Goal: Transaction & Acquisition: Download file/media

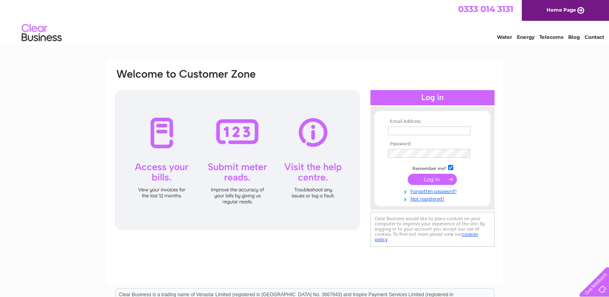
type input "aultbeastores@btconnect.com"
click at [443, 180] on input "submit" at bounding box center [431, 179] width 49 height 11
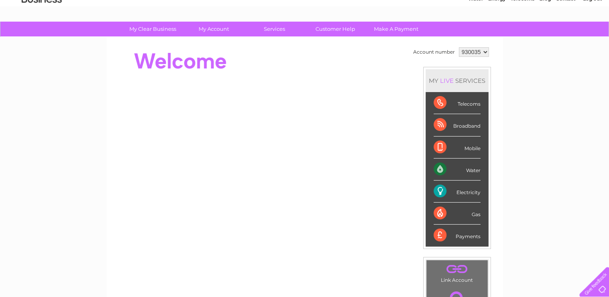
scroll to position [40, 0]
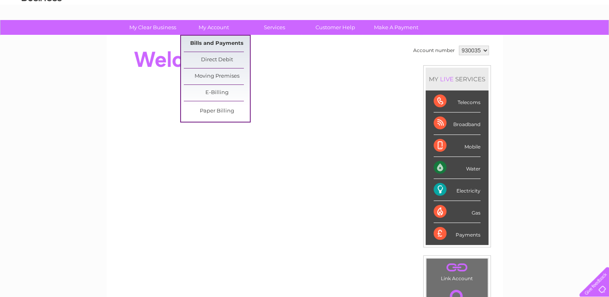
click at [212, 42] on link "Bills and Payments" at bounding box center [217, 44] width 66 height 16
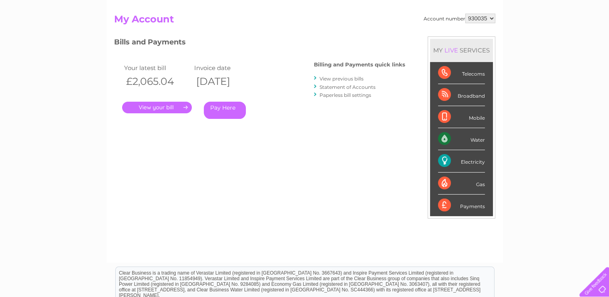
scroll to position [80, 0]
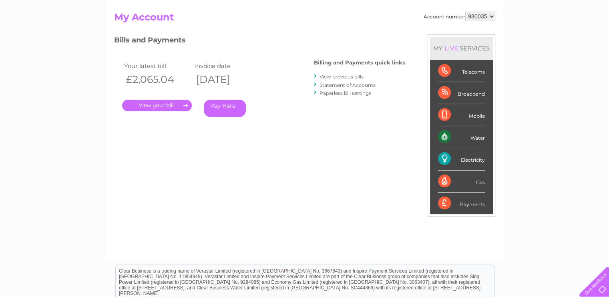
click at [166, 106] on link "." at bounding box center [157, 106] width 70 height 12
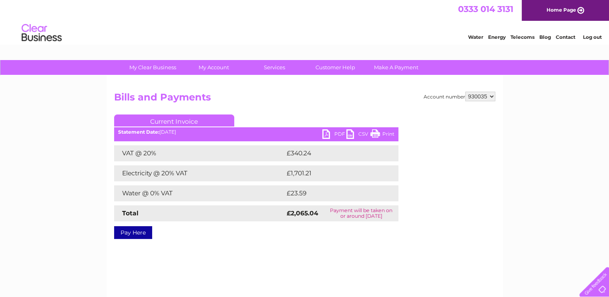
click at [328, 136] on link "PDF" at bounding box center [334, 135] width 24 height 12
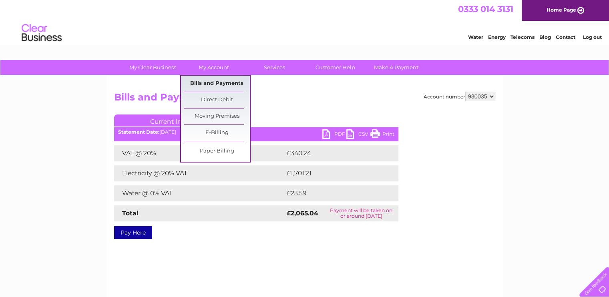
click at [222, 81] on link "Bills and Payments" at bounding box center [217, 84] width 66 height 16
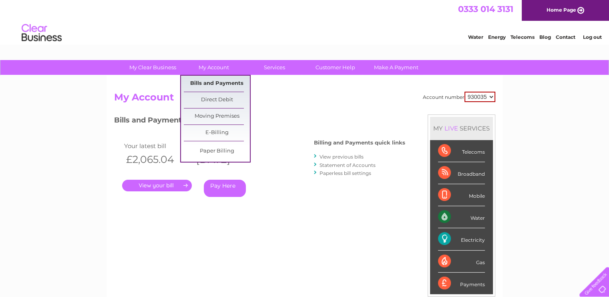
click at [216, 84] on link "Bills and Payments" at bounding box center [217, 84] width 66 height 16
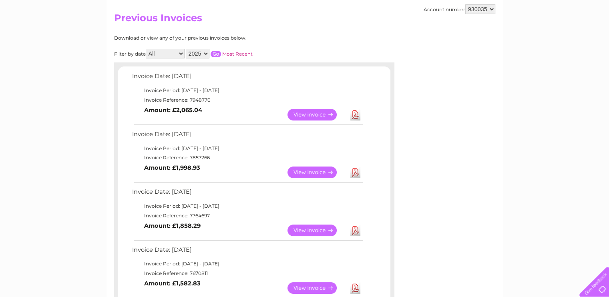
scroll to position [80, 0]
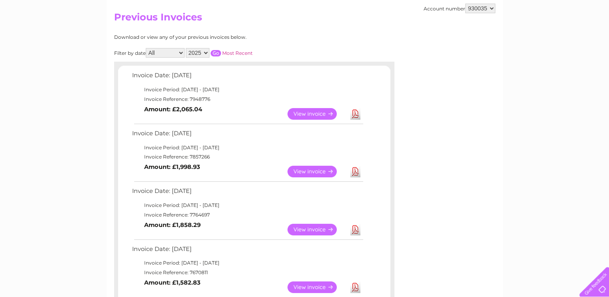
click at [354, 170] on link "Download" at bounding box center [355, 172] width 10 height 12
